Goal: Transaction & Acquisition: Purchase product/service

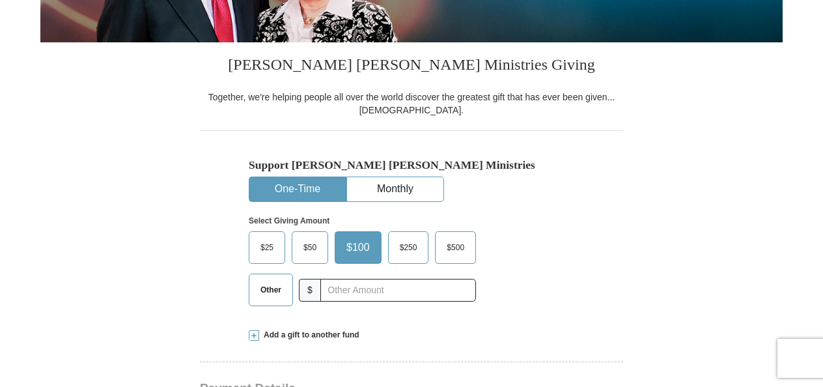
scroll to position [281, 0]
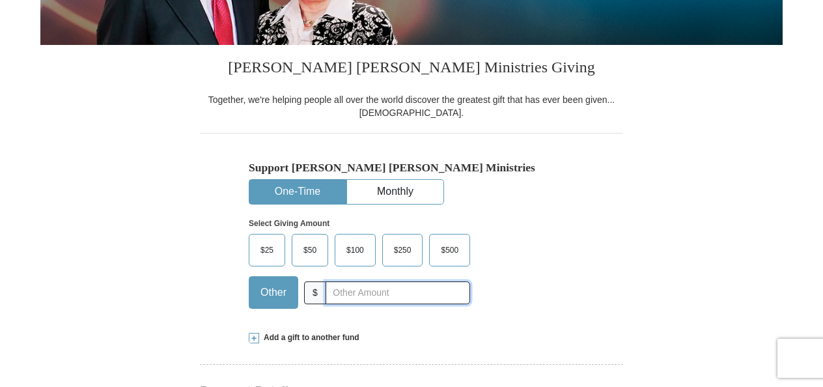
click at [363, 298] on input "text" at bounding box center [398, 292] width 145 height 23
type input "75"
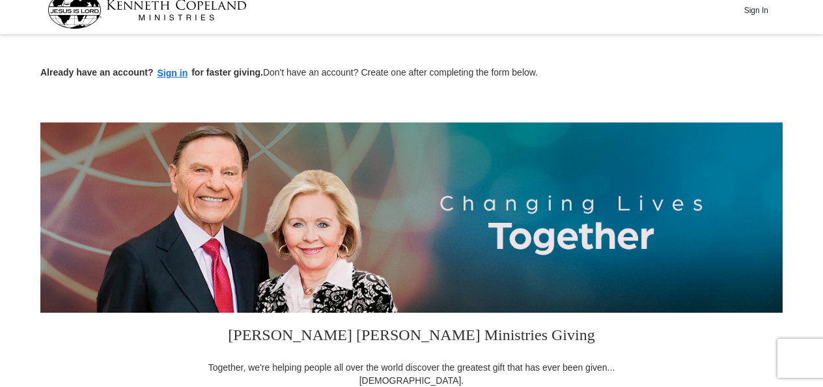
scroll to position [0, 0]
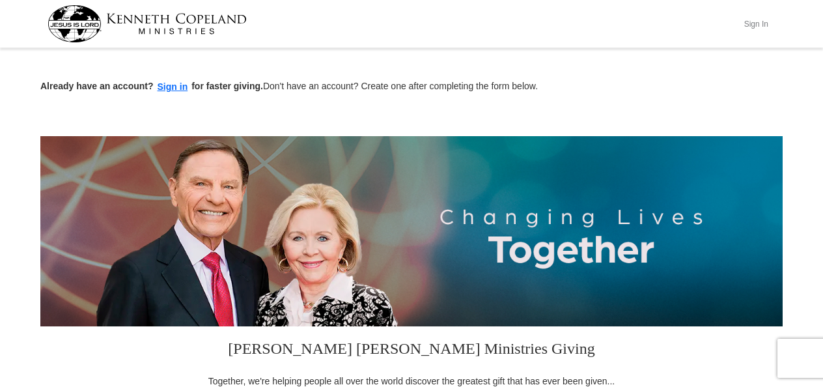
click at [755, 23] on button "Sign In" at bounding box center [756, 24] width 39 height 20
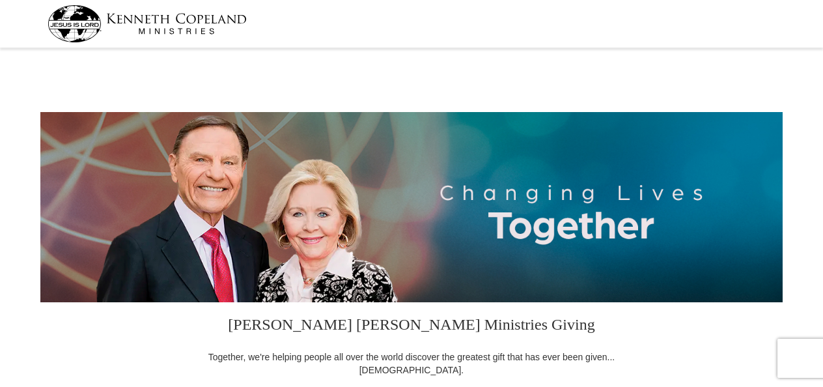
select select "AZ"
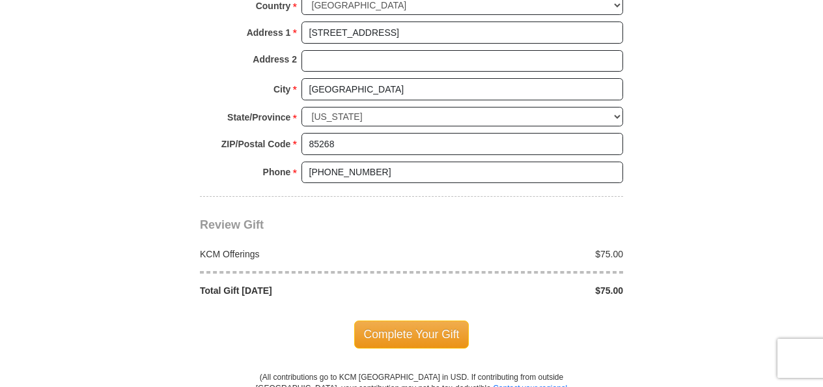
scroll to position [1082, 0]
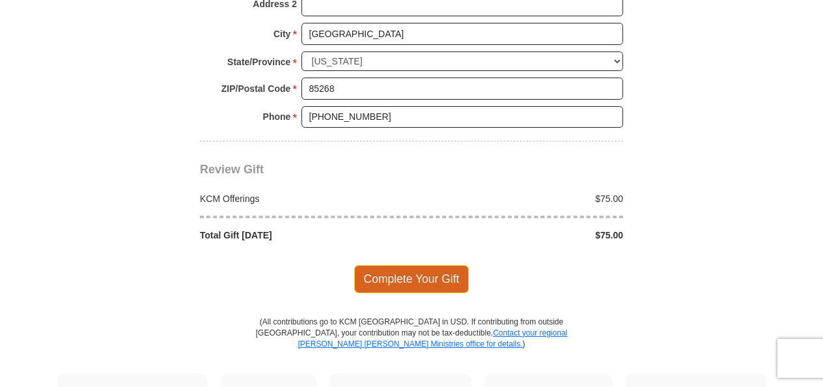
drag, startPoint x: 419, startPoint y: 276, endPoint x: 437, endPoint y: 253, distance: 28.8
click at [420, 275] on span "Complete Your Gift" at bounding box center [411, 278] width 115 height 27
